Goal: Task Accomplishment & Management: Use online tool/utility

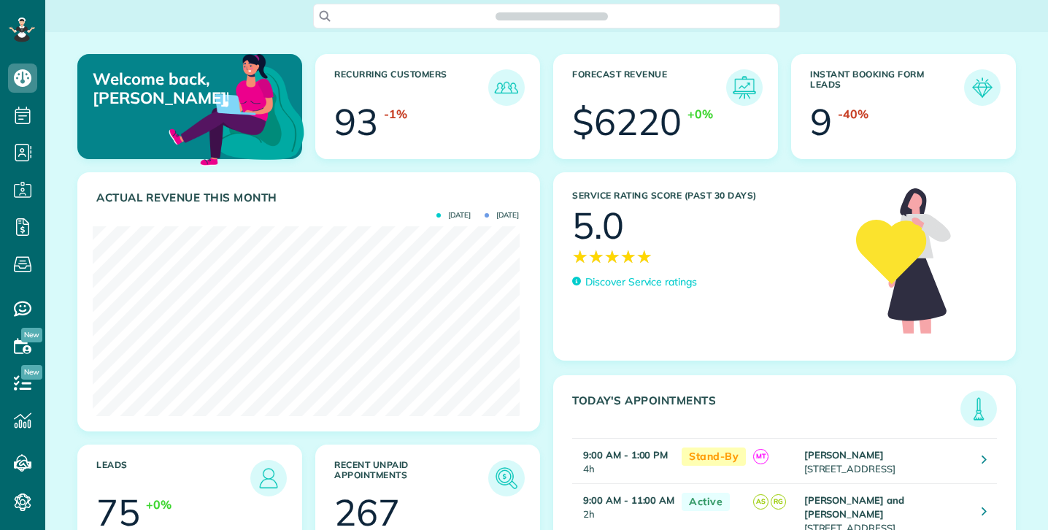
scroll to position [190, 426]
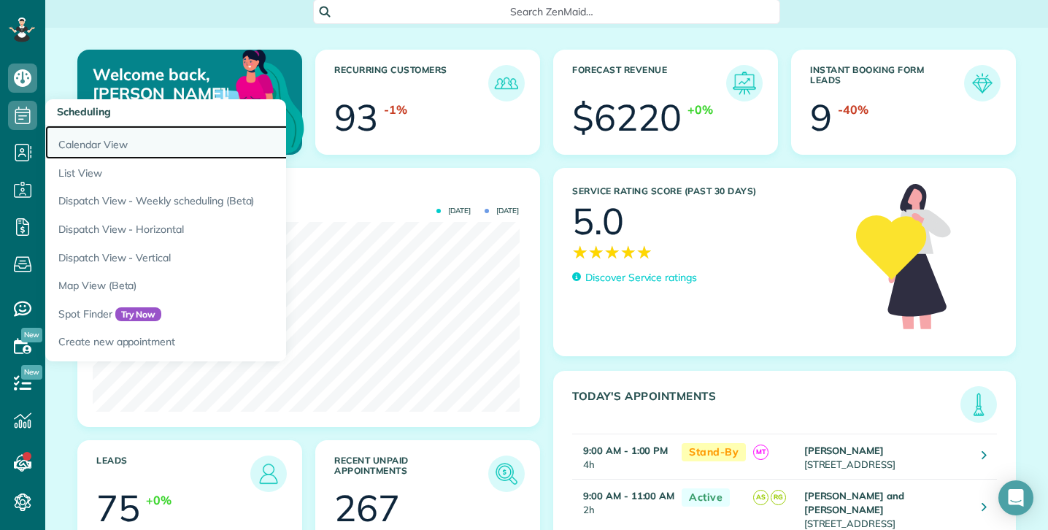
click at [99, 142] on link "Calendar View" at bounding box center [227, 143] width 365 height 34
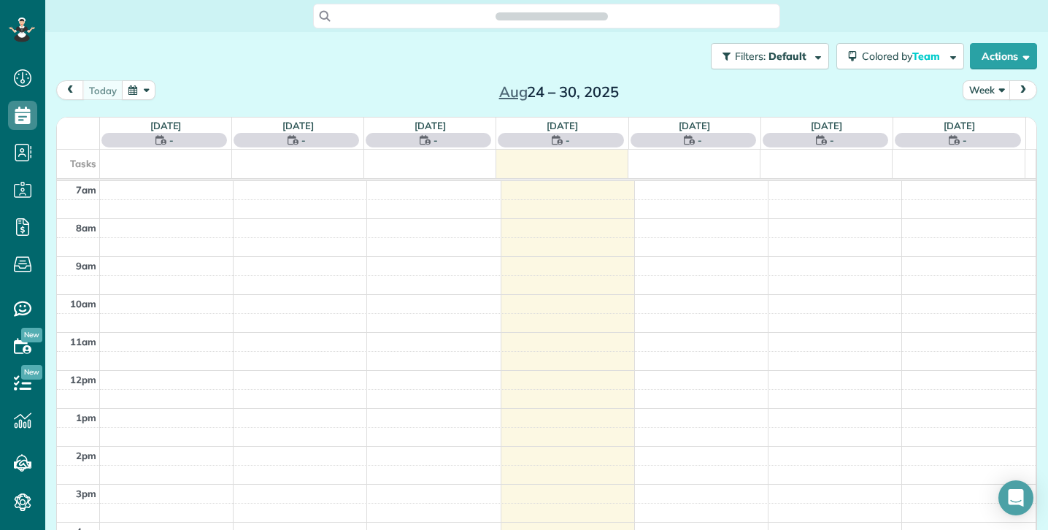
scroll to position [7, 7]
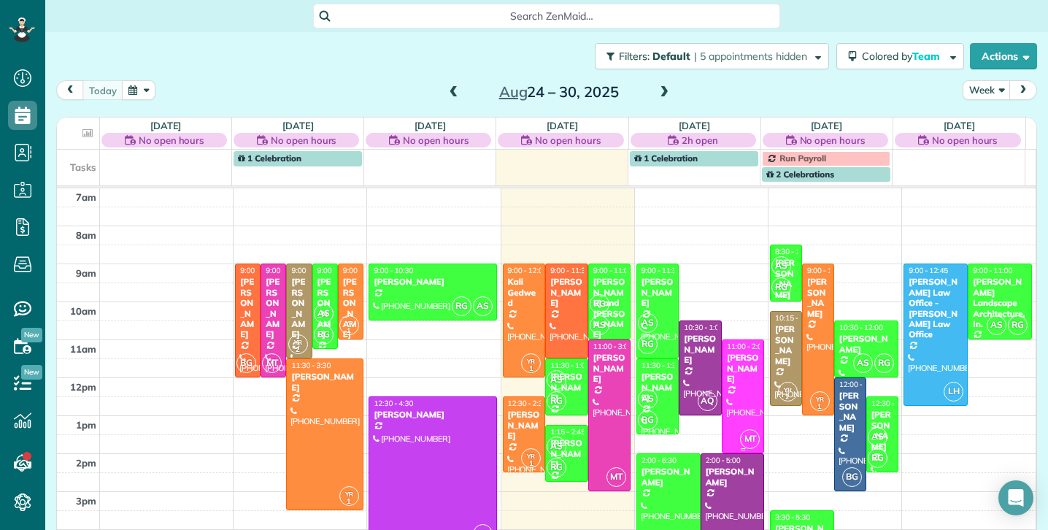
click at [725, 377] on div at bounding box center [744, 396] width 42 height 112
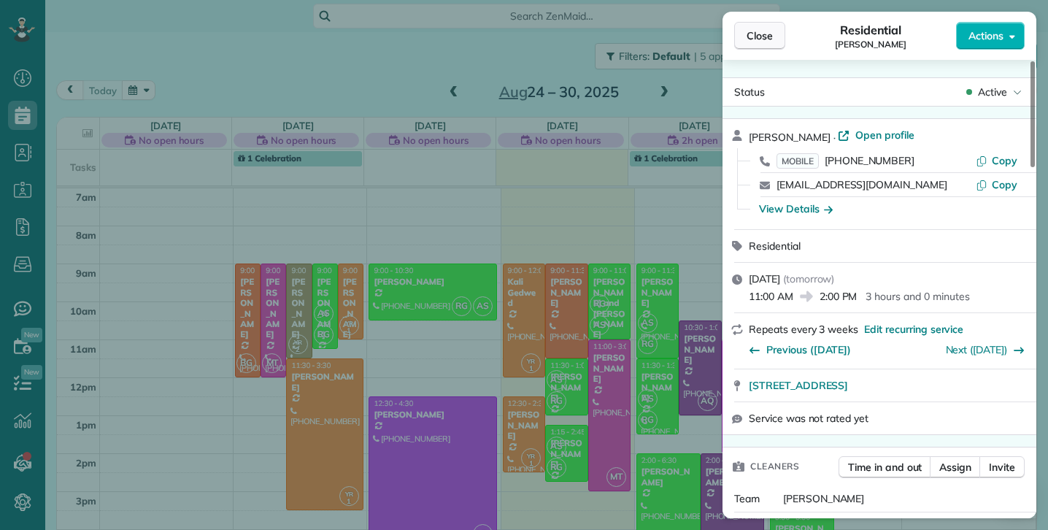
click at [766, 35] on span "Close" at bounding box center [760, 35] width 26 height 15
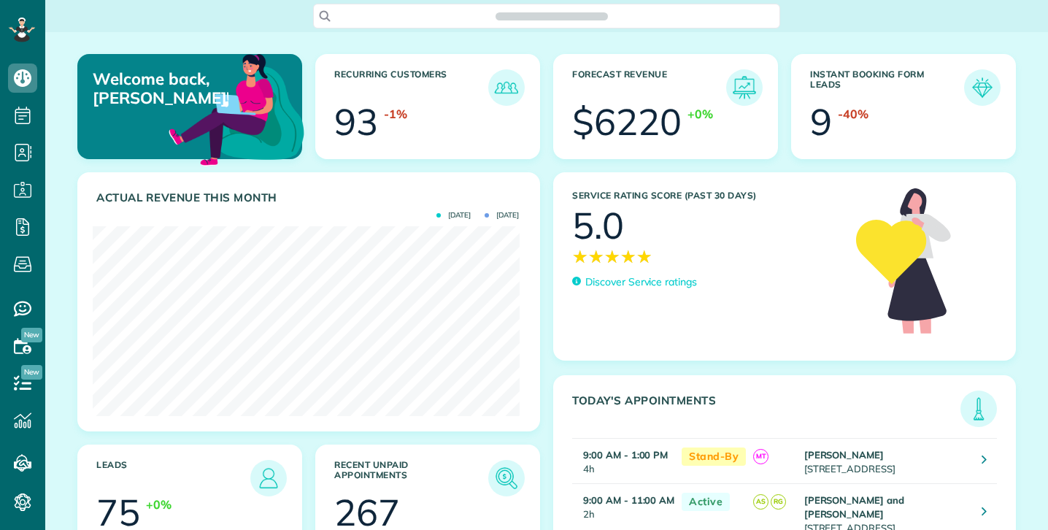
scroll to position [190, 426]
